Goal: Task Accomplishment & Management: Use online tool/utility

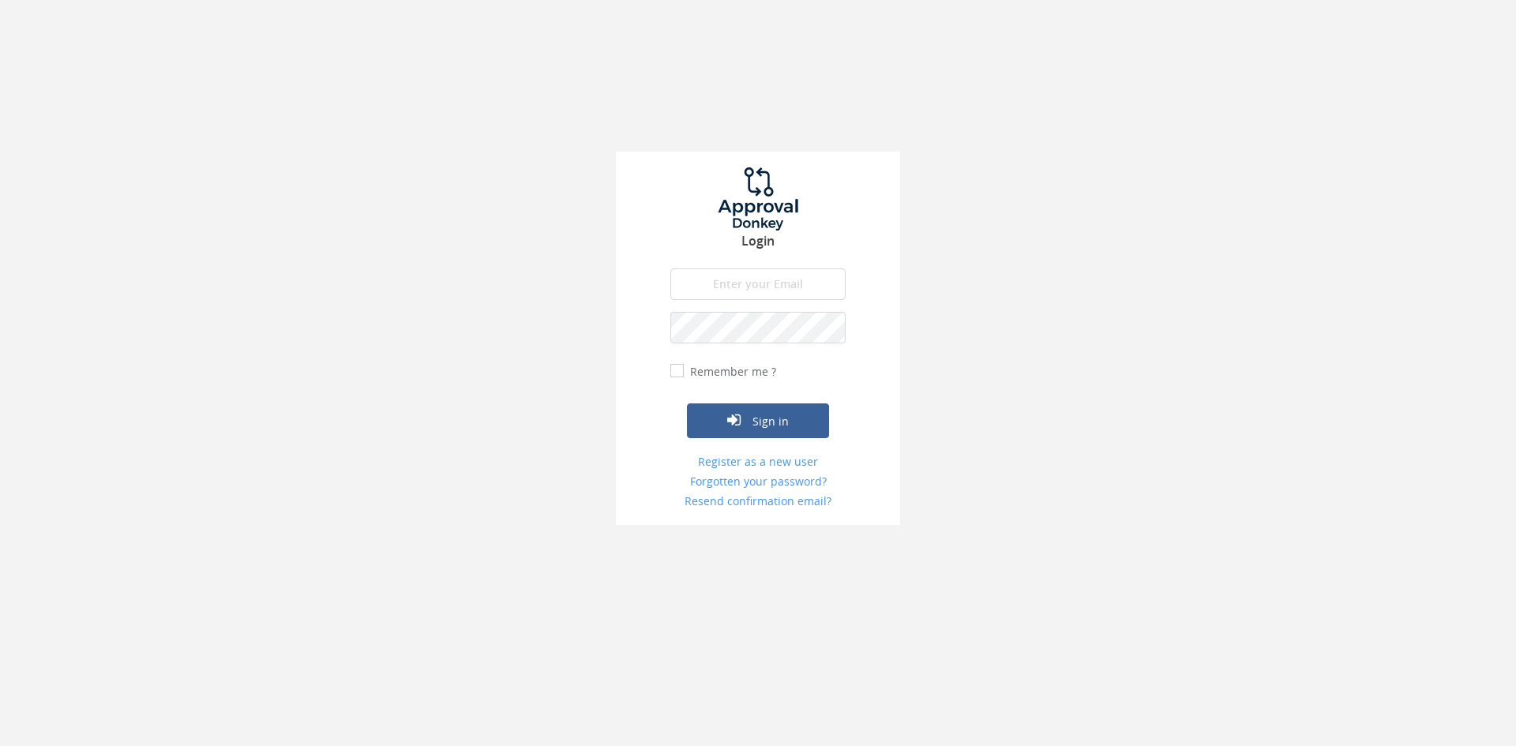
click at [789, 279] on input "email" at bounding box center [757, 284] width 175 height 32
type input "[EMAIL_ADDRESS][DOMAIN_NAME]"
click at [687, 403] on button "Sign in" at bounding box center [758, 420] width 142 height 35
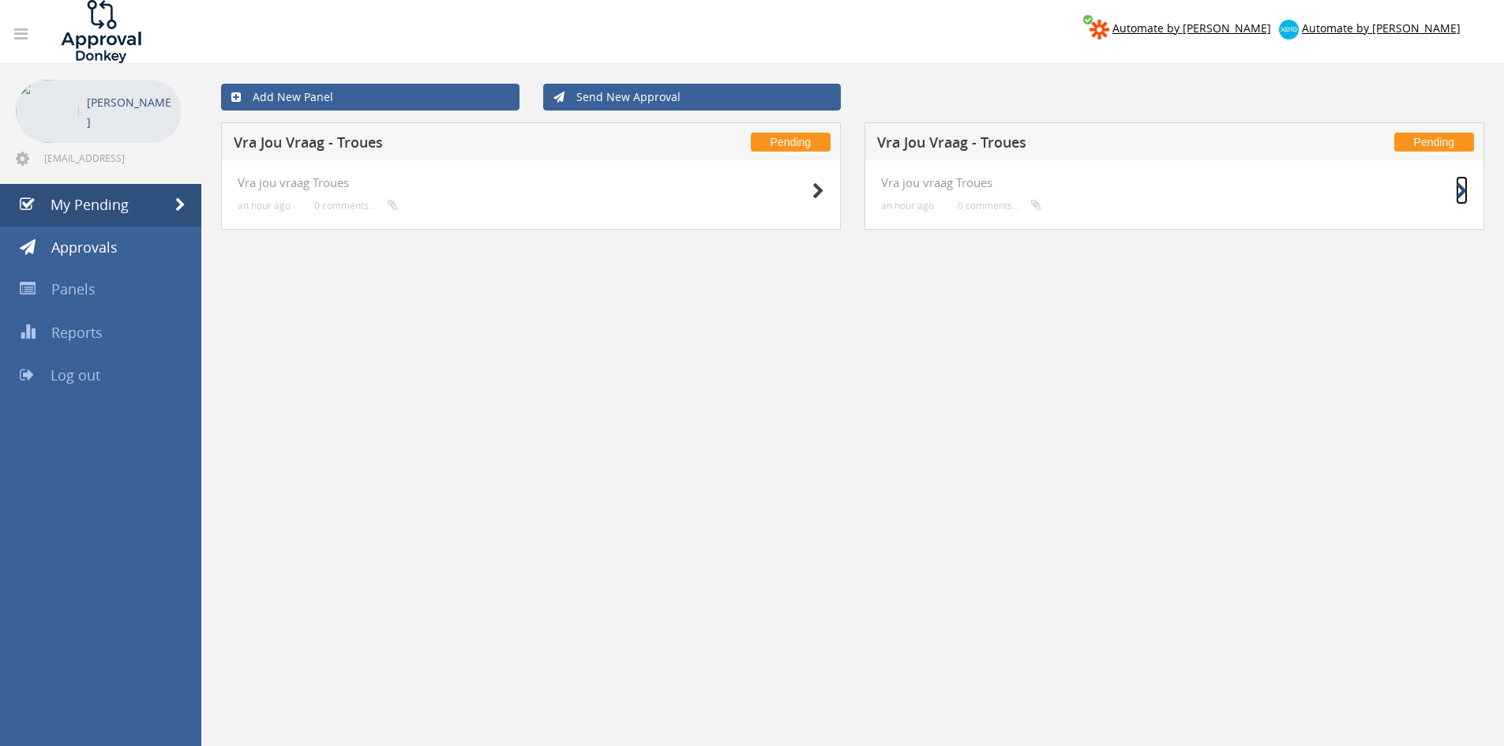
click at [1461, 178] on link at bounding box center [1462, 190] width 12 height 28
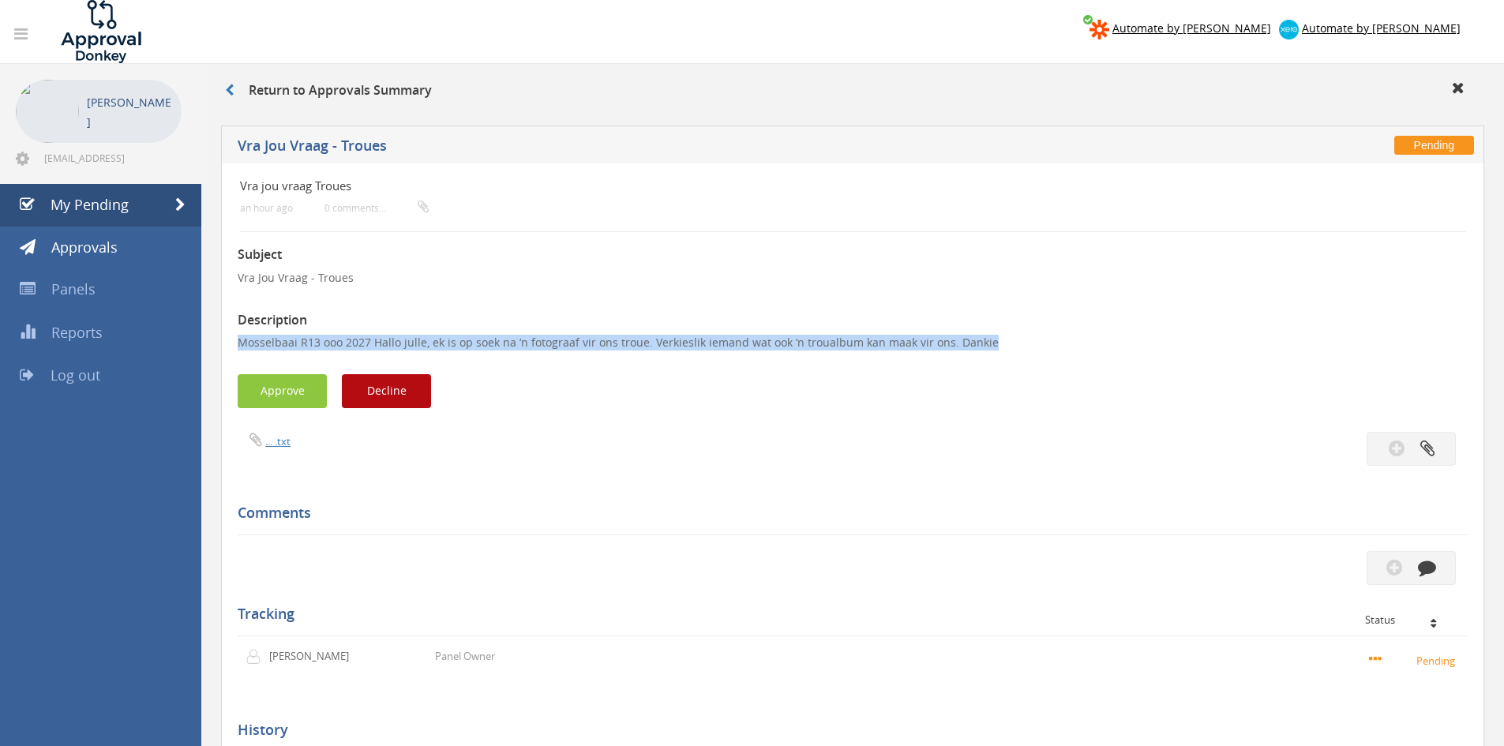
drag, startPoint x: 996, startPoint y: 349, endPoint x: 234, endPoint y: 347, distance: 762.8
click at [234, 347] on div "Vra jou vraag Troues an hour ago 0 comments... Subject Vra Jou Vraag - Troues D…" at bounding box center [852, 532] width 1263 height 738
click at [276, 397] on button "Approve" at bounding box center [282, 391] width 89 height 34
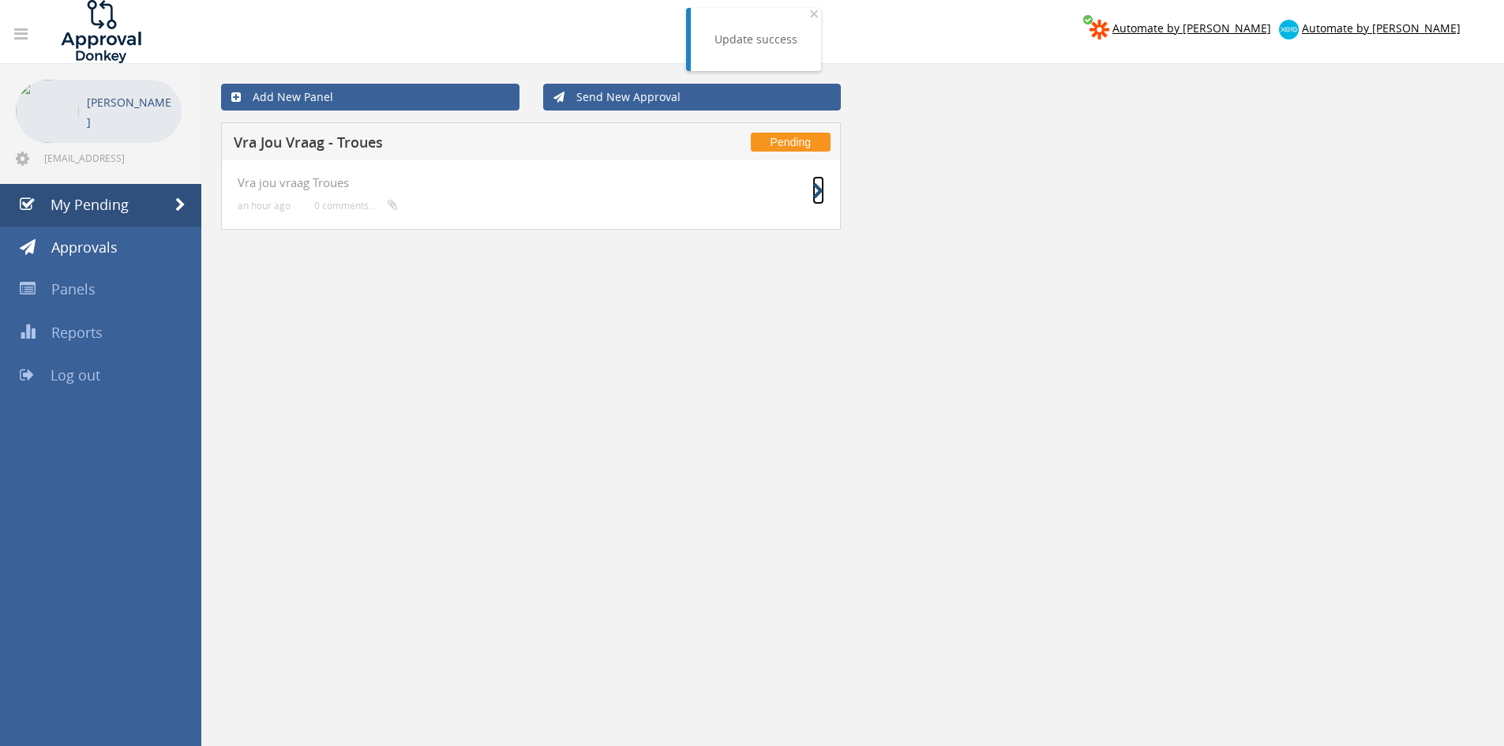
click at [819, 193] on icon at bounding box center [819, 191] width 12 height 17
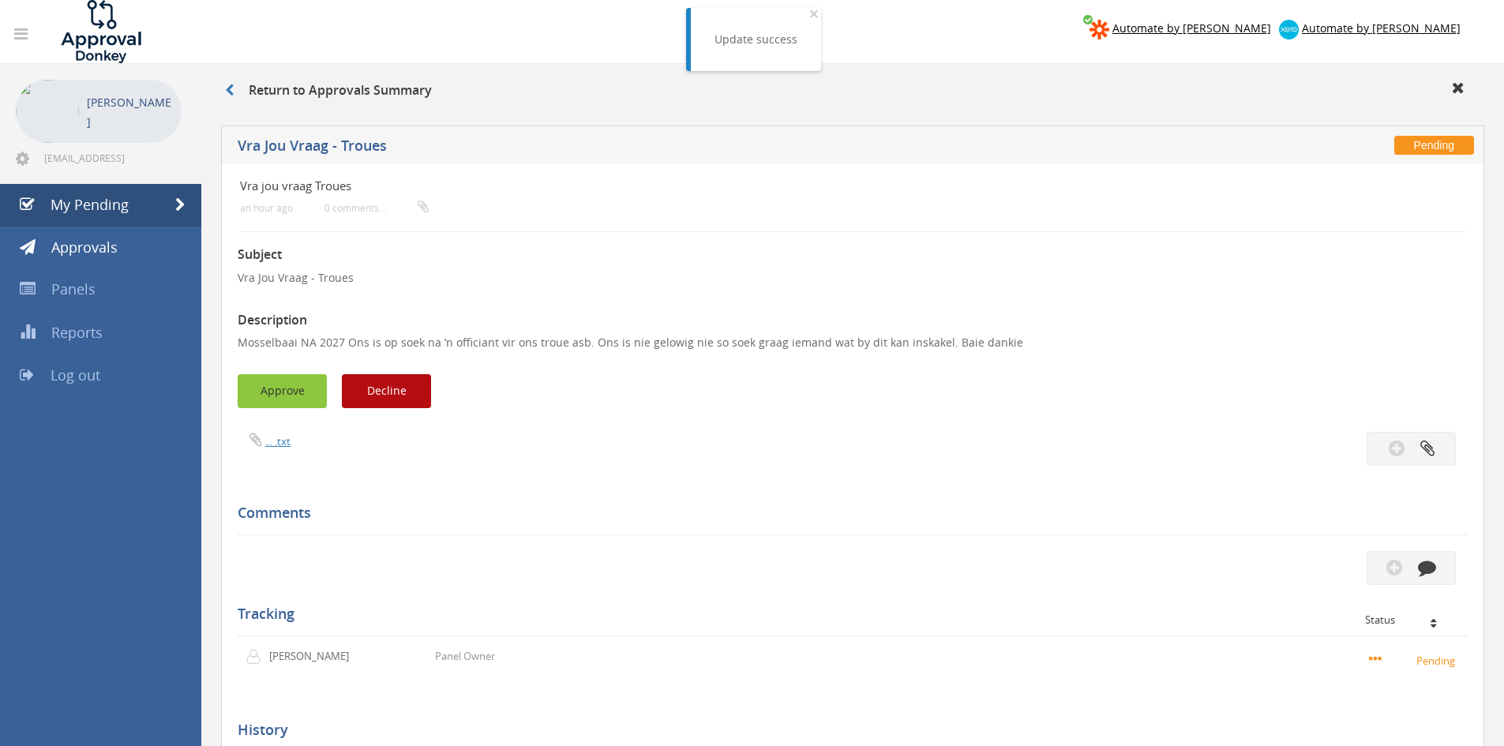
click at [257, 400] on button "Approve" at bounding box center [282, 391] width 89 height 34
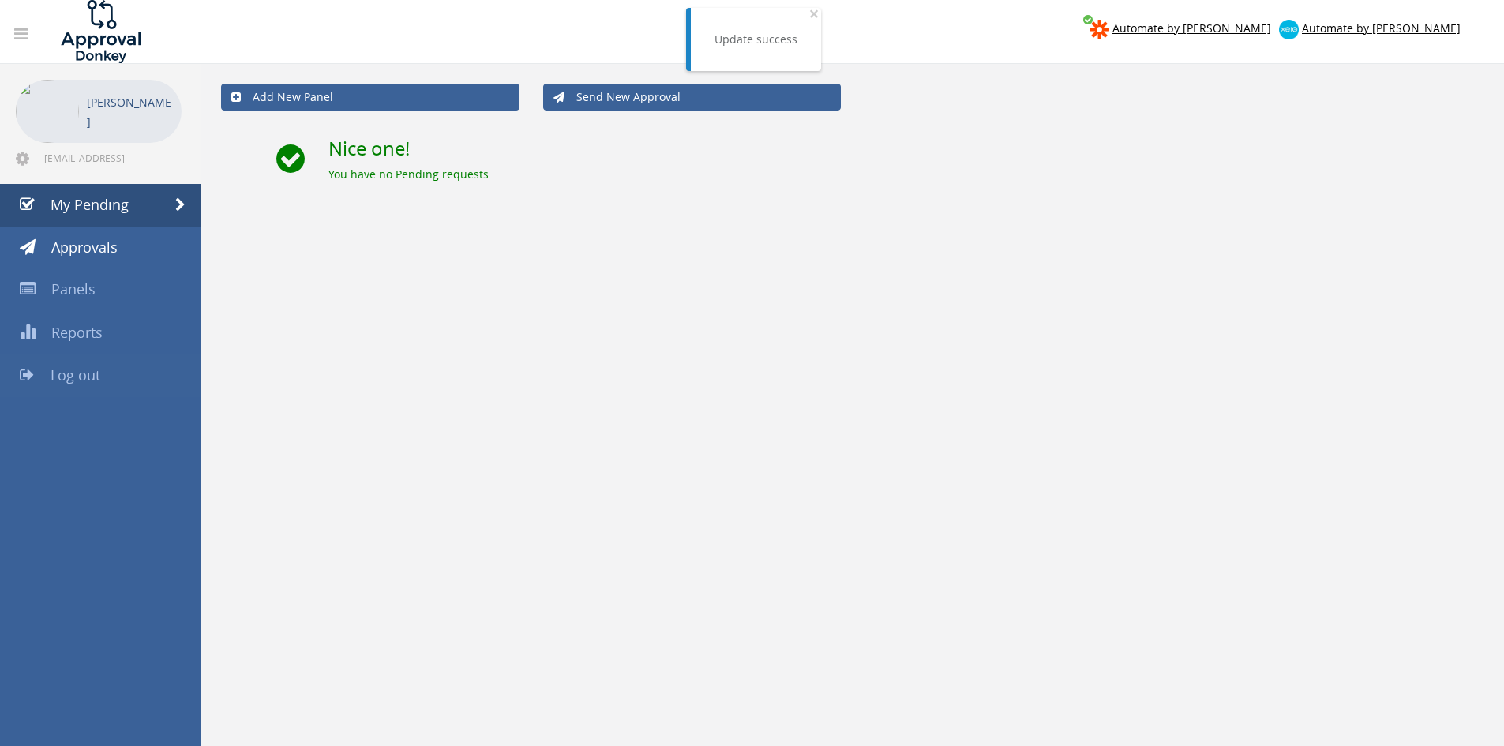
click at [84, 382] on span "Log out" at bounding box center [76, 375] width 50 height 19
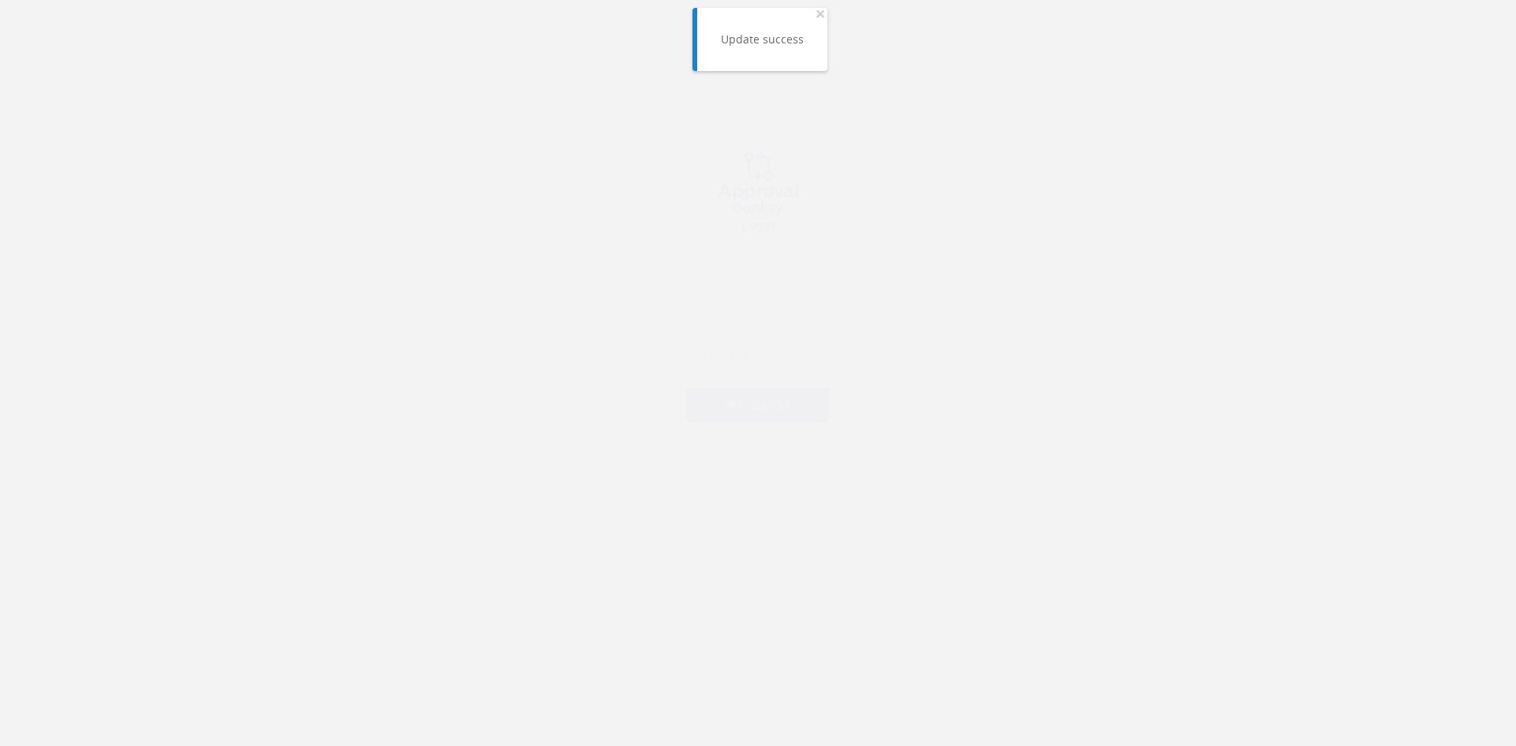
click at [744, 282] on input "email" at bounding box center [757, 284] width 175 height 32
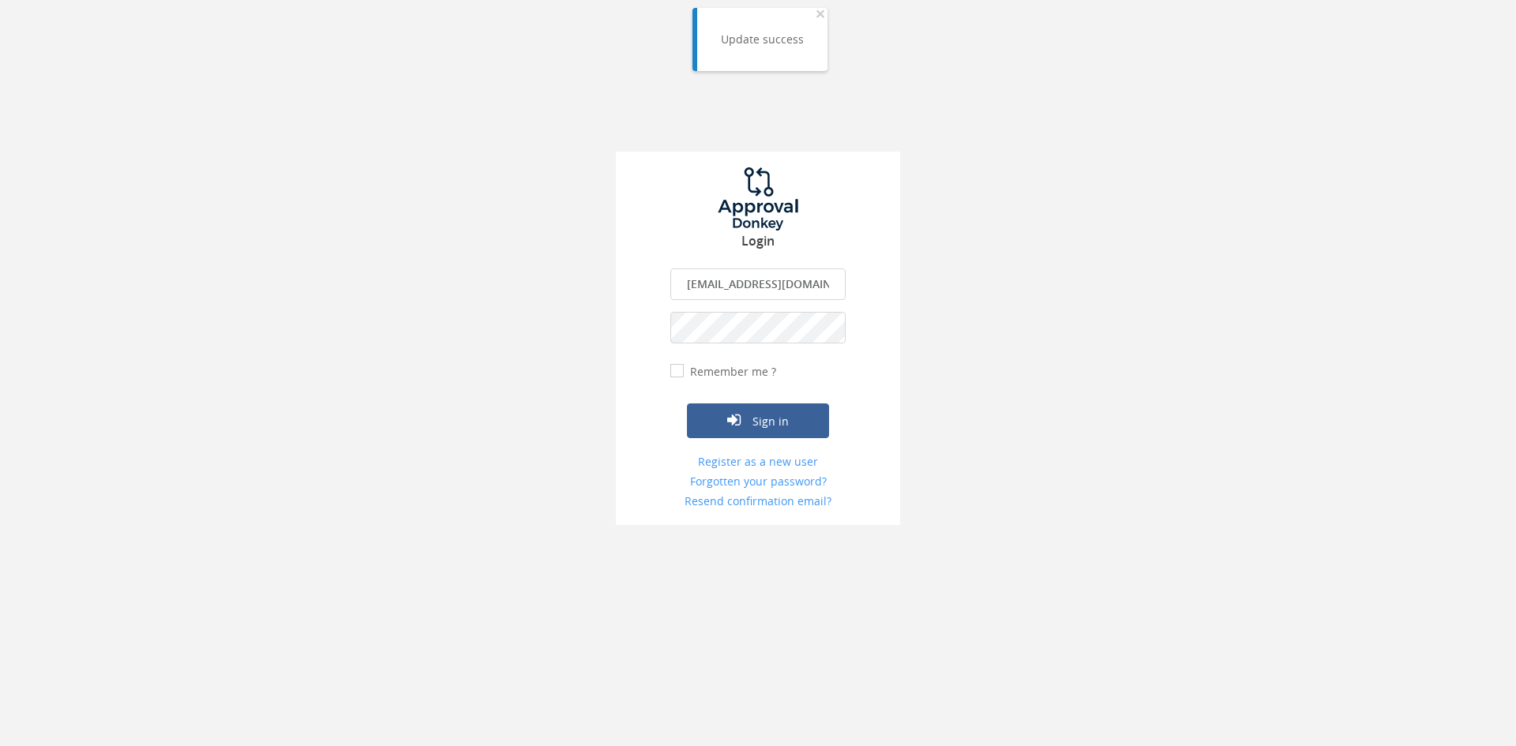
drag, startPoint x: 824, startPoint y: 291, endPoint x: 504, endPoint y: 291, distance: 320.6
click at [504, 291] on div "Login [EMAIL_ADDRESS][DOMAIN_NAME] The email is required. Invalid email address…" at bounding box center [758, 262] width 1516 height 525
type input "[EMAIL_ADDRESS][DOMAIN_NAME]"
click at [687, 403] on button "Sign in" at bounding box center [758, 420] width 142 height 35
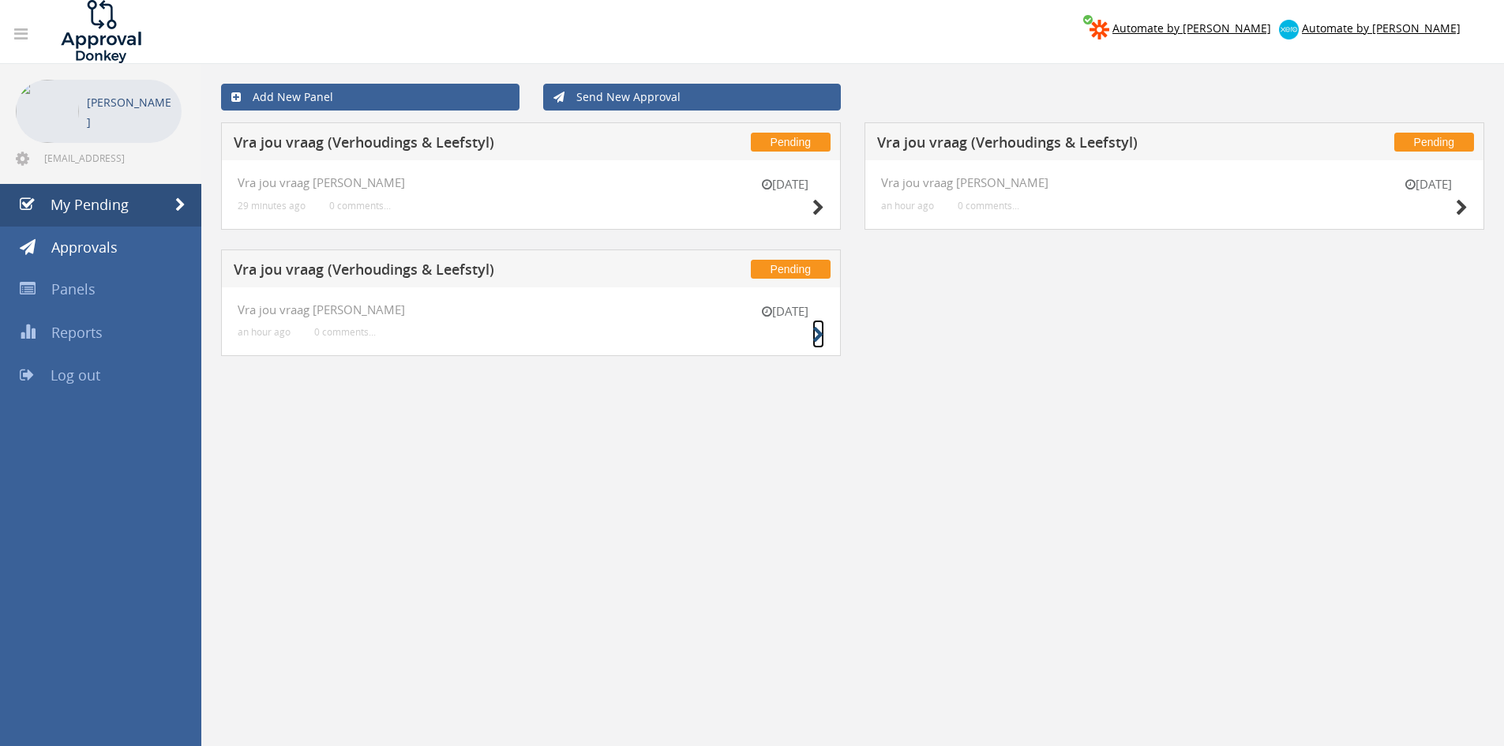
click at [822, 338] on icon at bounding box center [819, 335] width 12 height 17
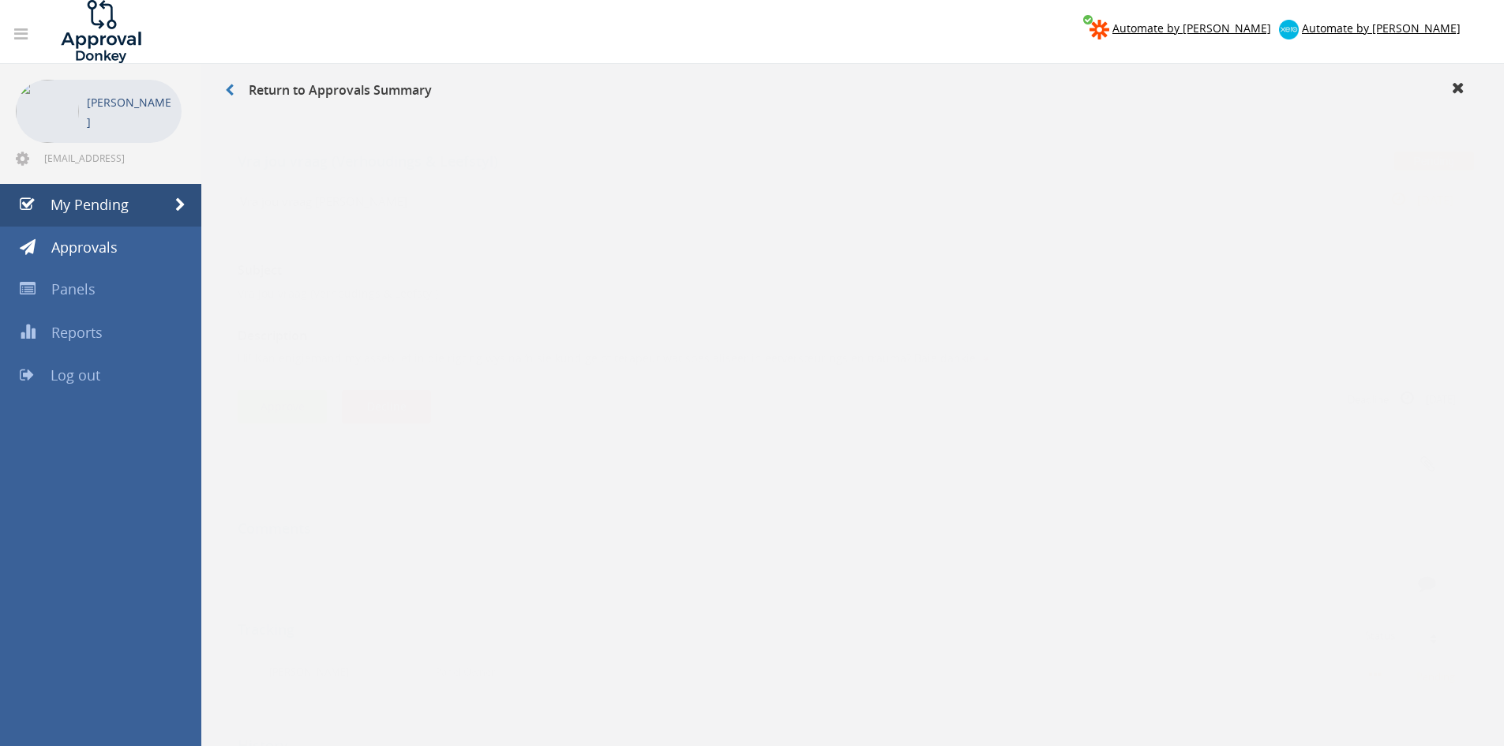
click at [311, 380] on button "Approve" at bounding box center [282, 391] width 89 height 34
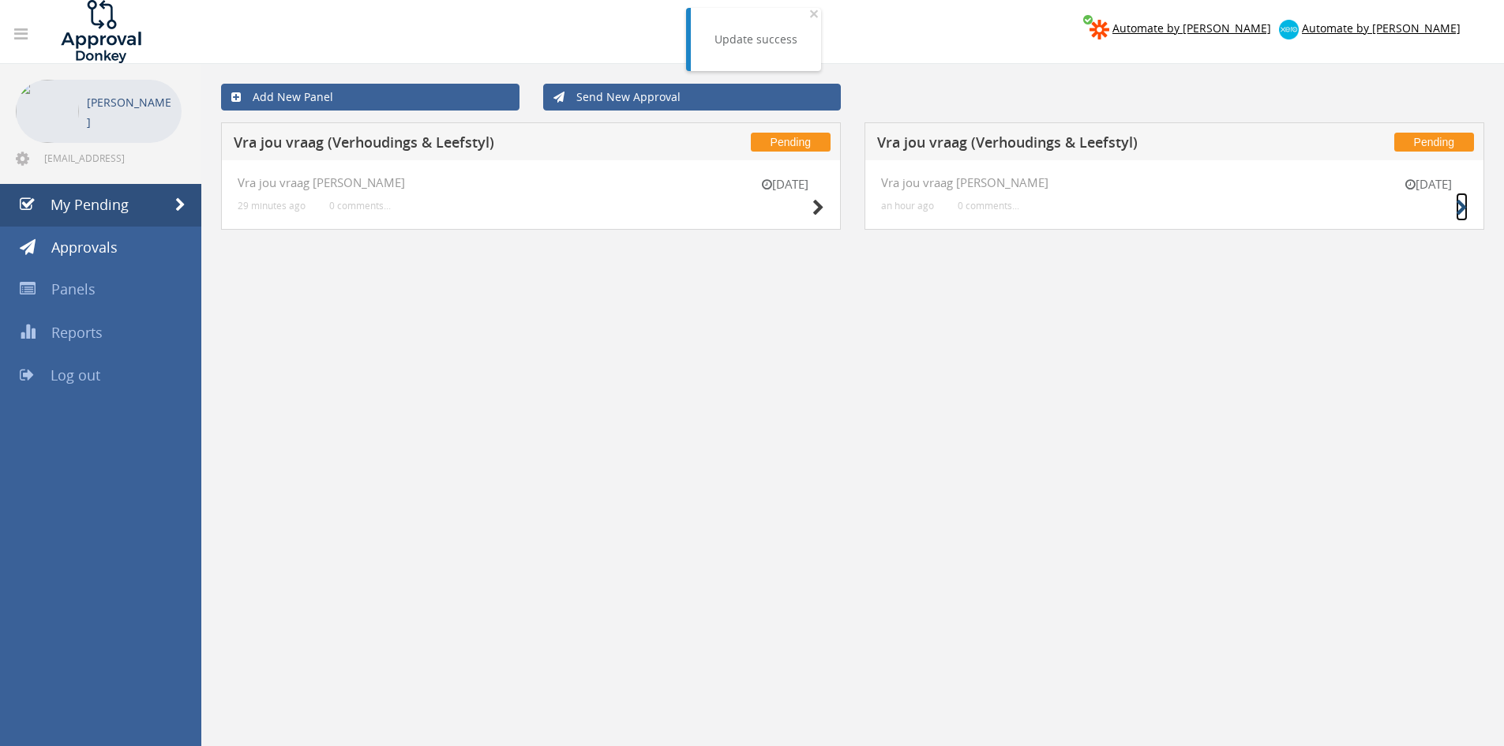
click at [1463, 200] on small at bounding box center [1462, 208] width 12 height 22
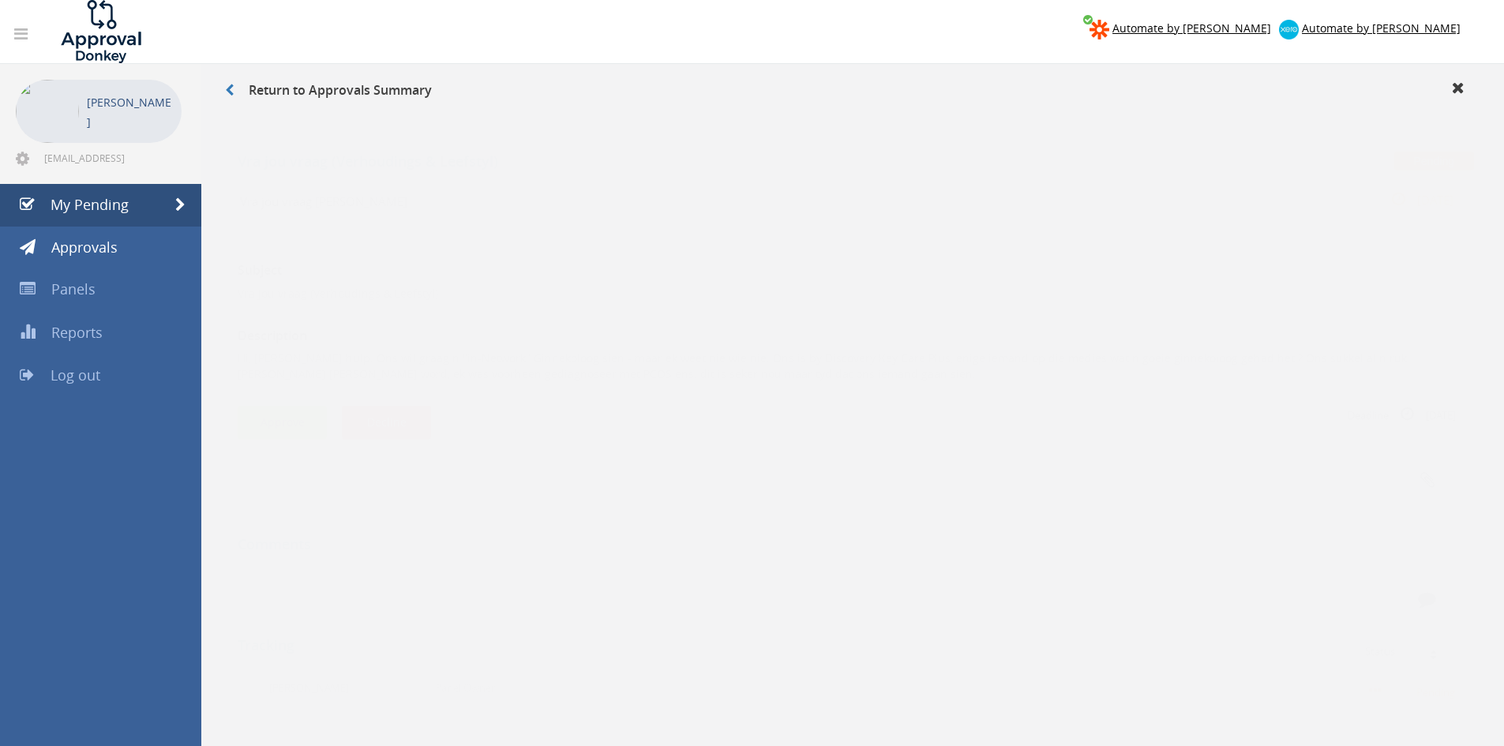
click at [291, 392] on button "Approve" at bounding box center [282, 407] width 89 height 34
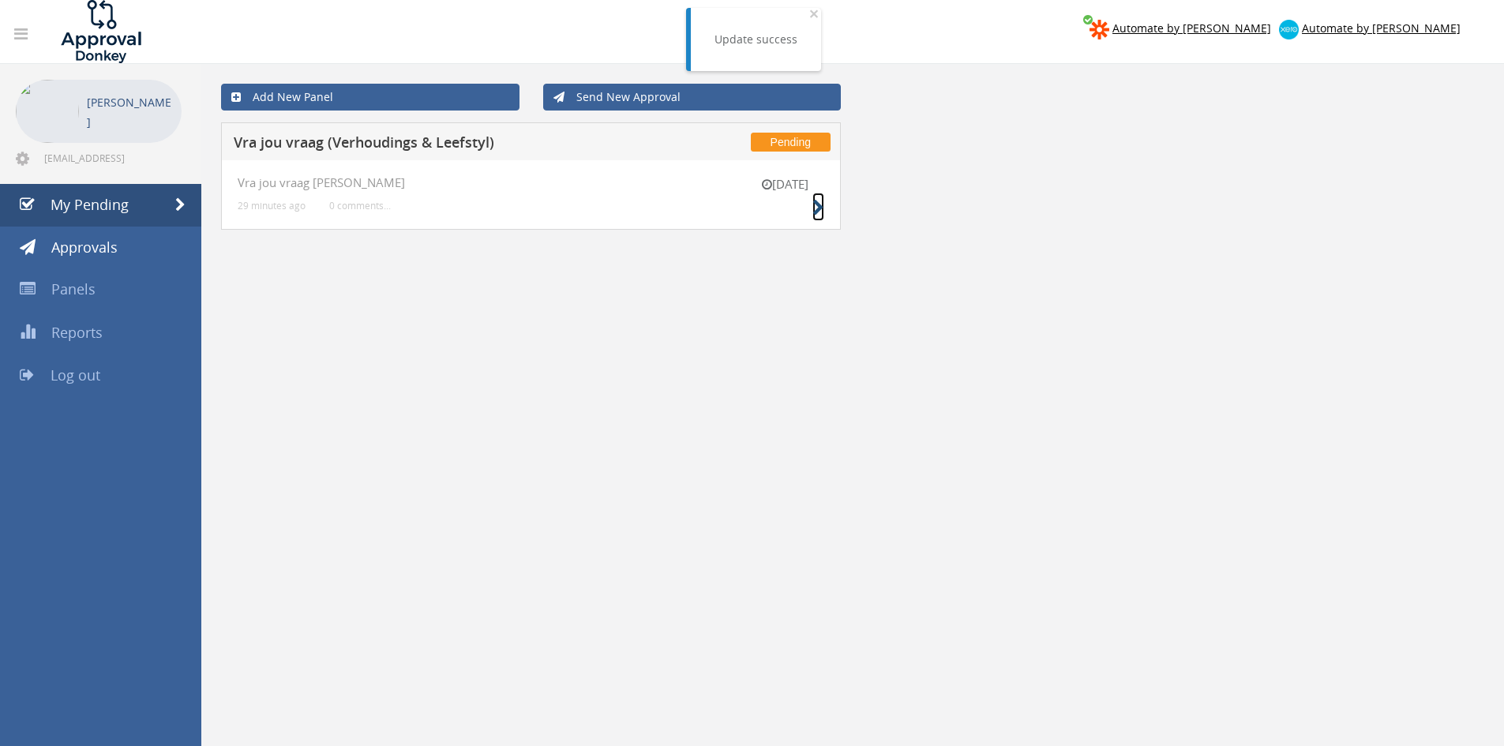
click at [822, 208] on icon at bounding box center [819, 208] width 12 height 17
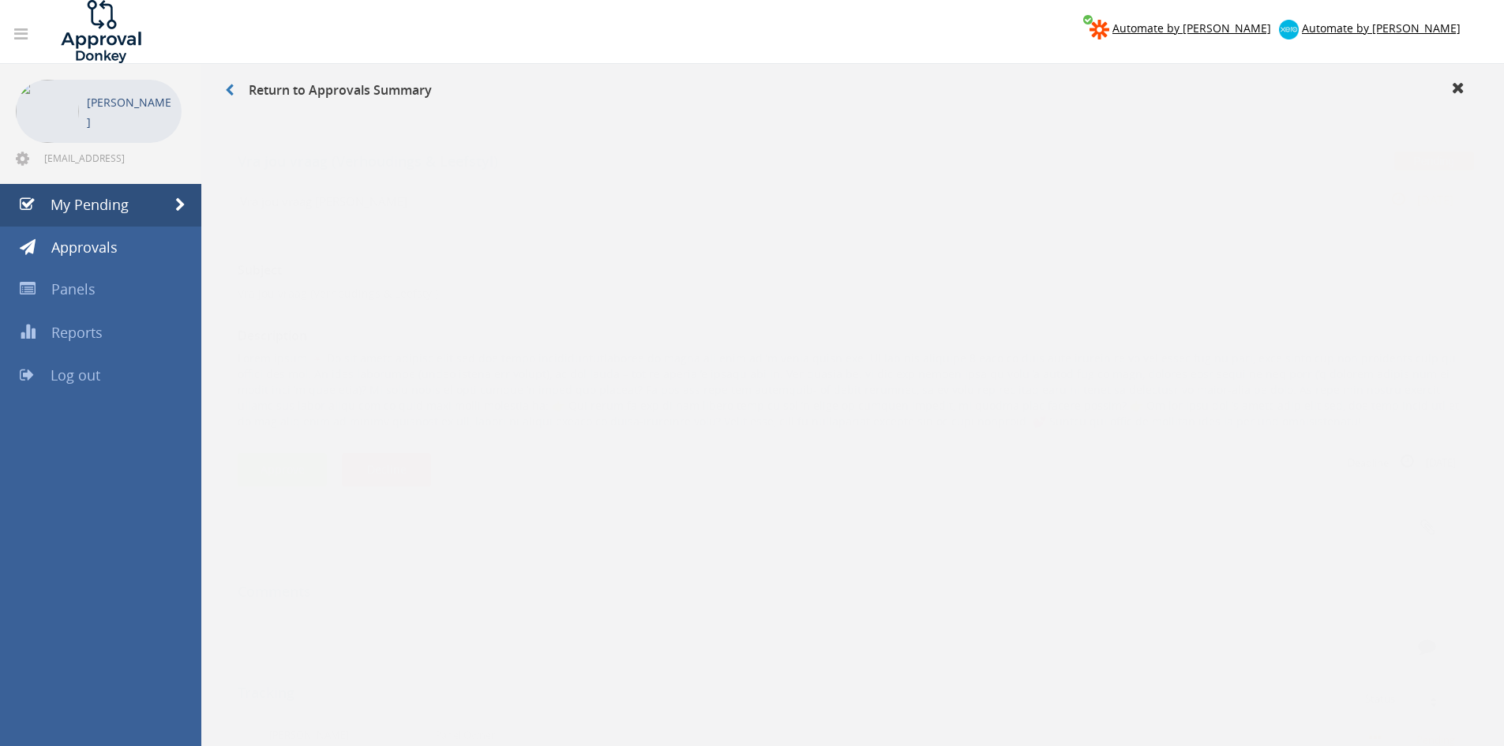
drag, startPoint x: 1224, startPoint y: 408, endPoint x: 231, endPoint y: 343, distance: 994.7
click at [231, 343] on div "Vra jou vraag [PERSON_NAME] 29 minutes ago 0 comments... [DATE] Subject Vra jou…" at bounding box center [852, 539] width 1263 height 752
copy p "Lorem ipsum 🌸 Do sit ametc adipisc elit sed doe tempo incididuntutlaboree do ma…"
click at [396, 464] on button "Decline" at bounding box center [386, 454] width 89 height 34
